Goal: Navigation & Orientation: Find specific page/section

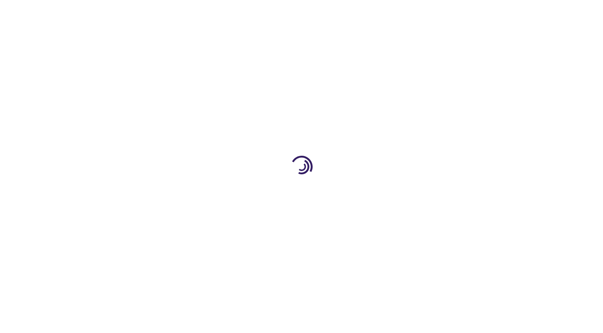
type input "0"
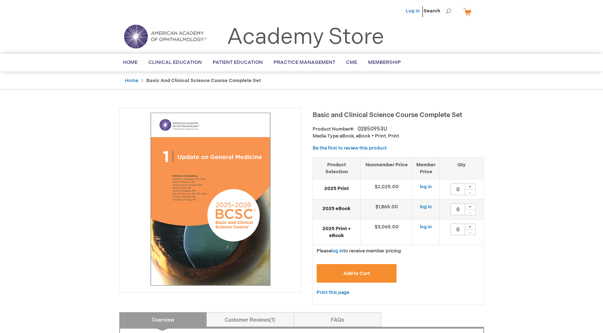
click at [412, 14] on link "Log In" at bounding box center [413, 11] width 14 height 6
click at [140, 36] on img at bounding box center [165, 36] width 88 height 26
click at [387, 59] on link "Membership" at bounding box center [385, 63] width 44 height 18
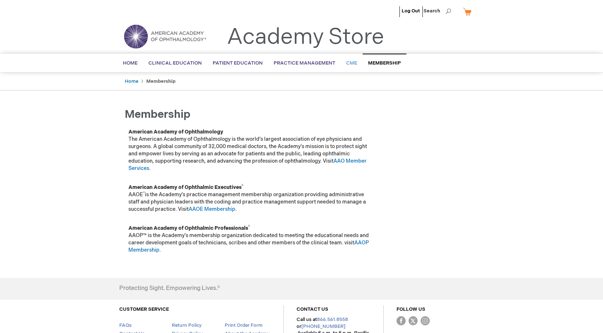
click at [348, 65] on span "CME" at bounding box center [351, 63] width 11 height 6
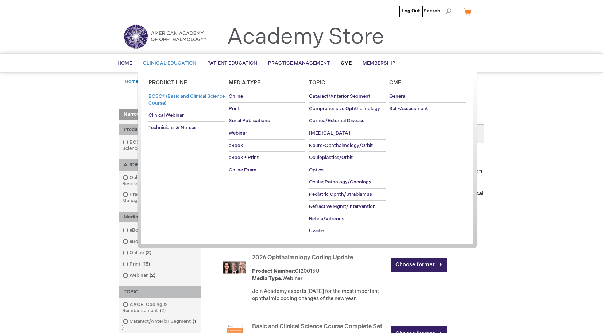
click at [175, 96] on span "BCSC® (Basic and Clinical Science Course)" at bounding box center [187, 99] width 76 height 13
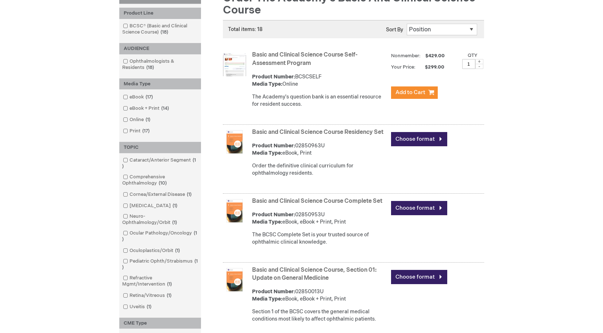
scroll to position [125, 0]
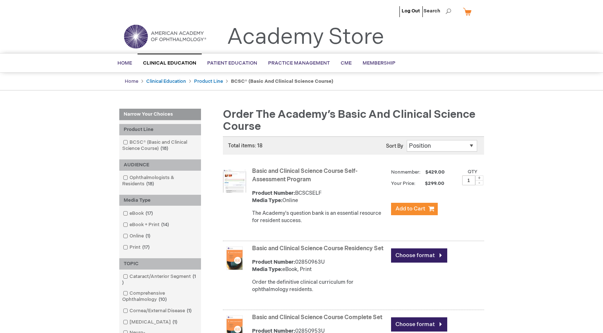
click at [133, 82] on link "Home" at bounding box center [132, 81] width 14 height 6
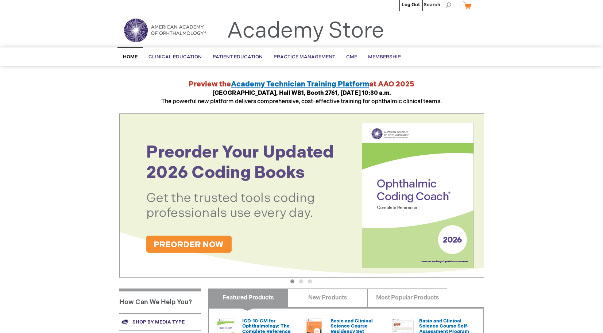
scroll to position [9, 0]
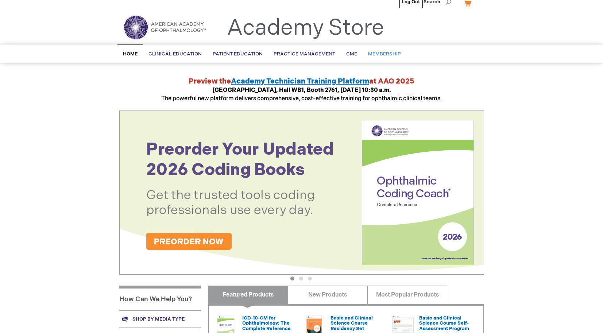
click at [379, 58] on link "Membership" at bounding box center [385, 54] width 44 height 18
